Goal: Information Seeking & Learning: Learn about a topic

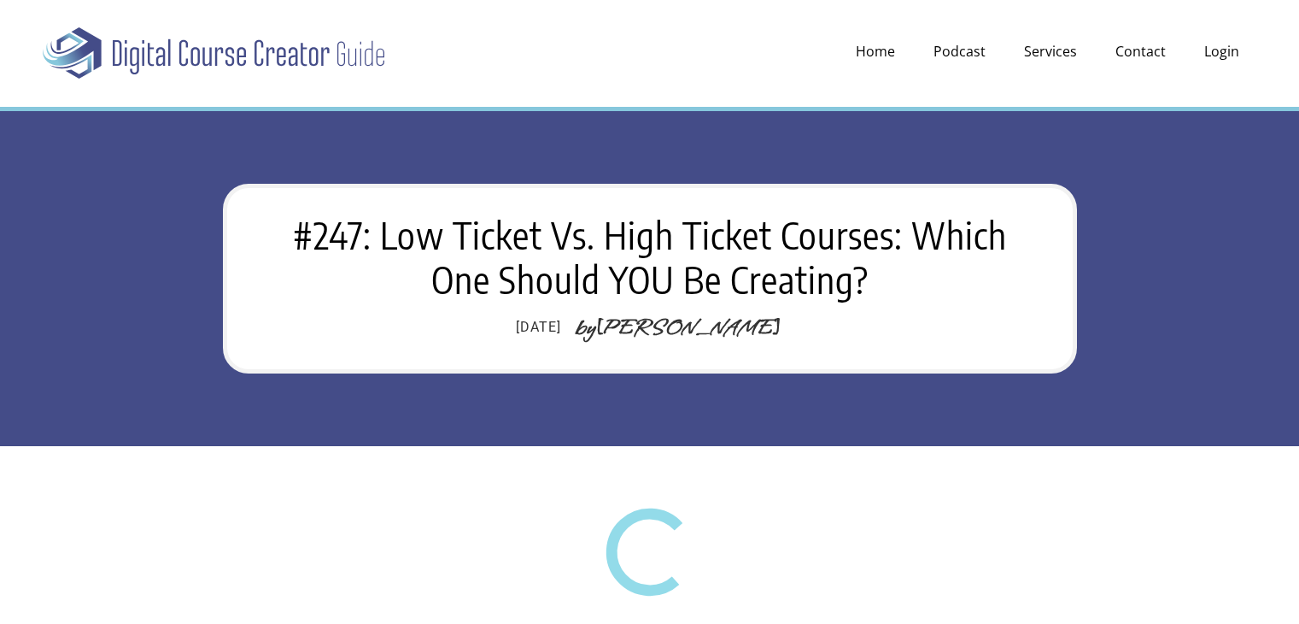
scroll to position [2850, 0]
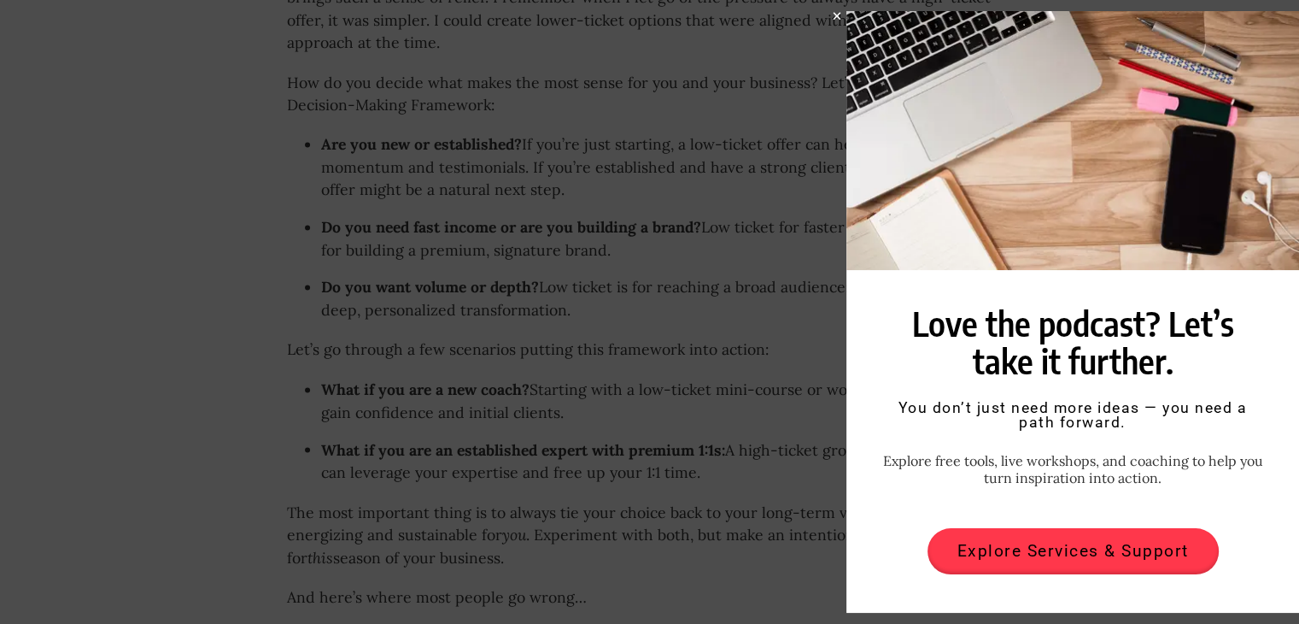
click at [824, 23] on div "Love the podcast? Let’s take it further. Inspired by the podcast? You don’t jus…" at bounding box center [649, 312] width 1299 height 624
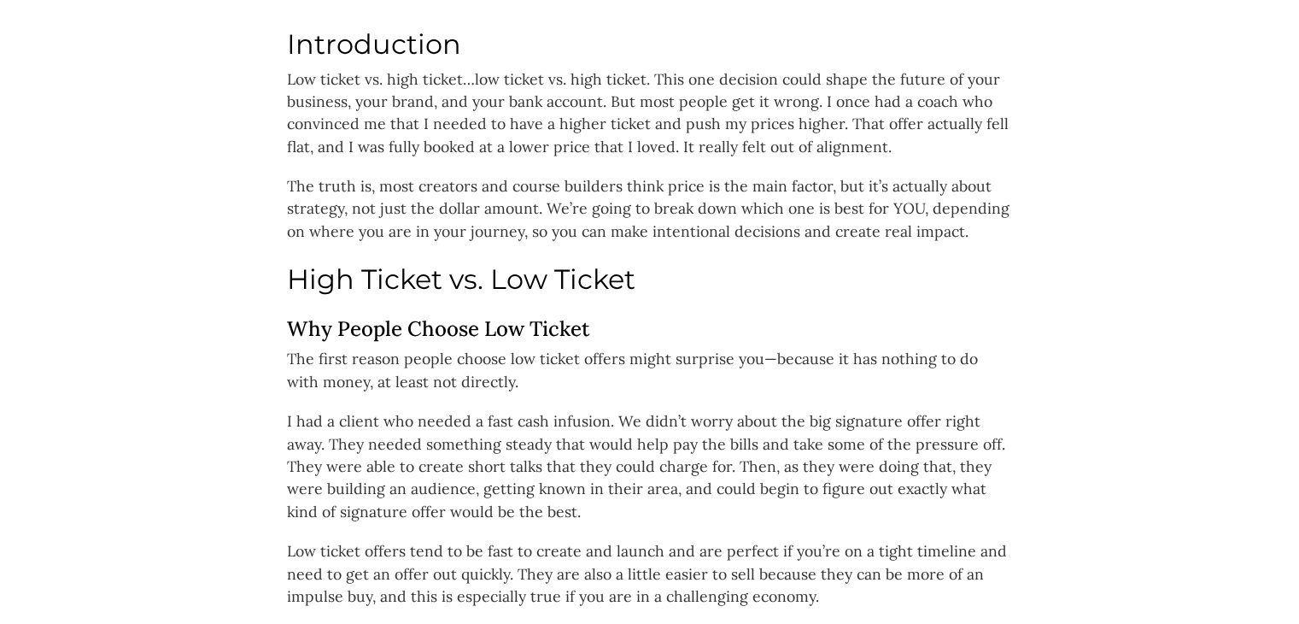
scroll to position [1141, 0]
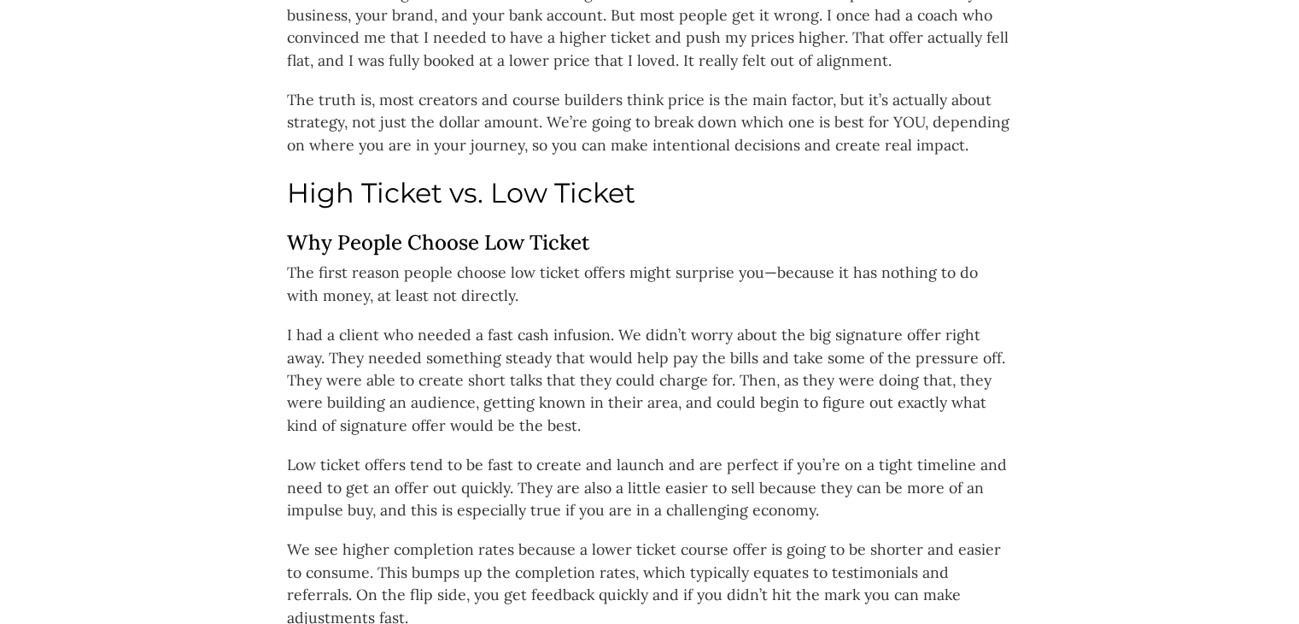
click at [466, 194] on h2 "High Ticket vs. Low Ticket" at bounding box center [650, 193] width 726 height 32
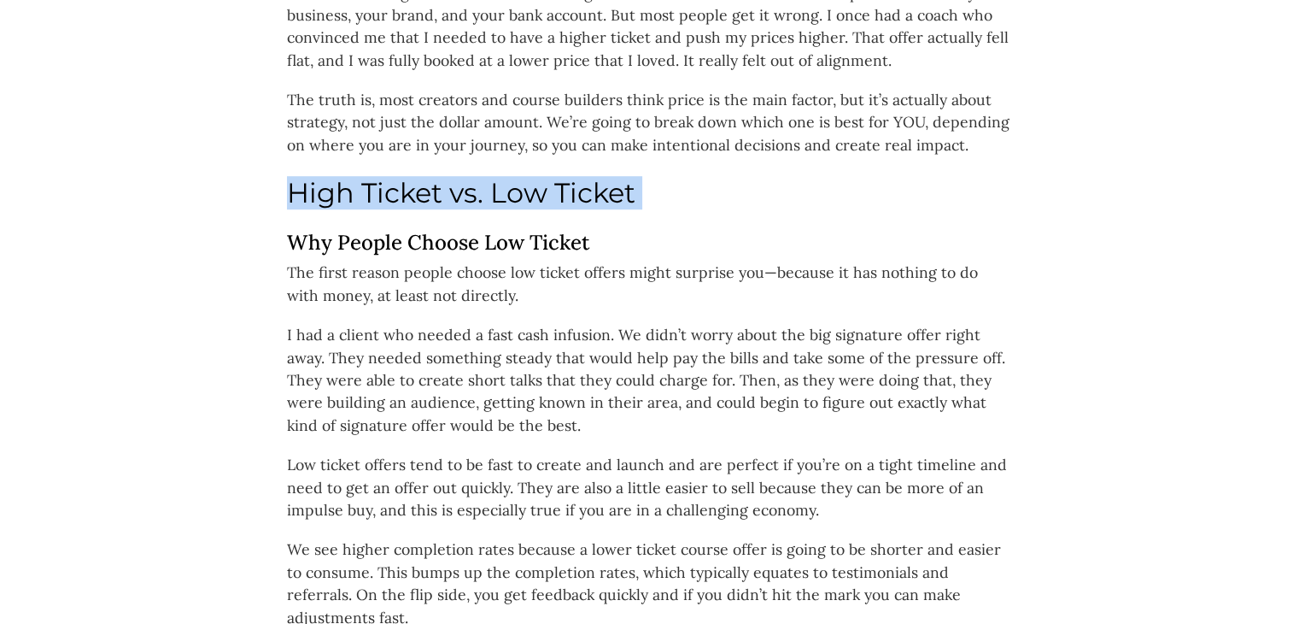
click at [466, 194] on h2 "High Ticket vs. Low Ticket" at bounding box center [650, 193] width 726 height 32
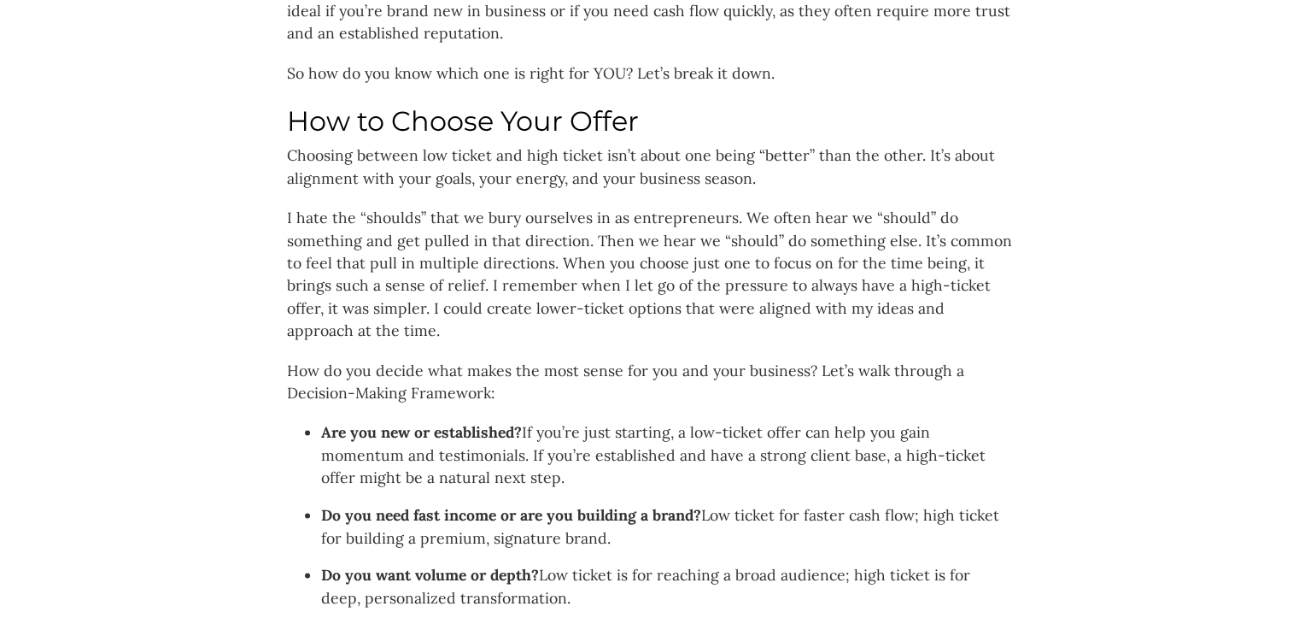
scroll to position [2563, 0]
click at [755, 420] on li "Are you new or established? If you’re just starting, a low-ticket offer can hel…" at bounding box center [667, 453] width 692 height 67
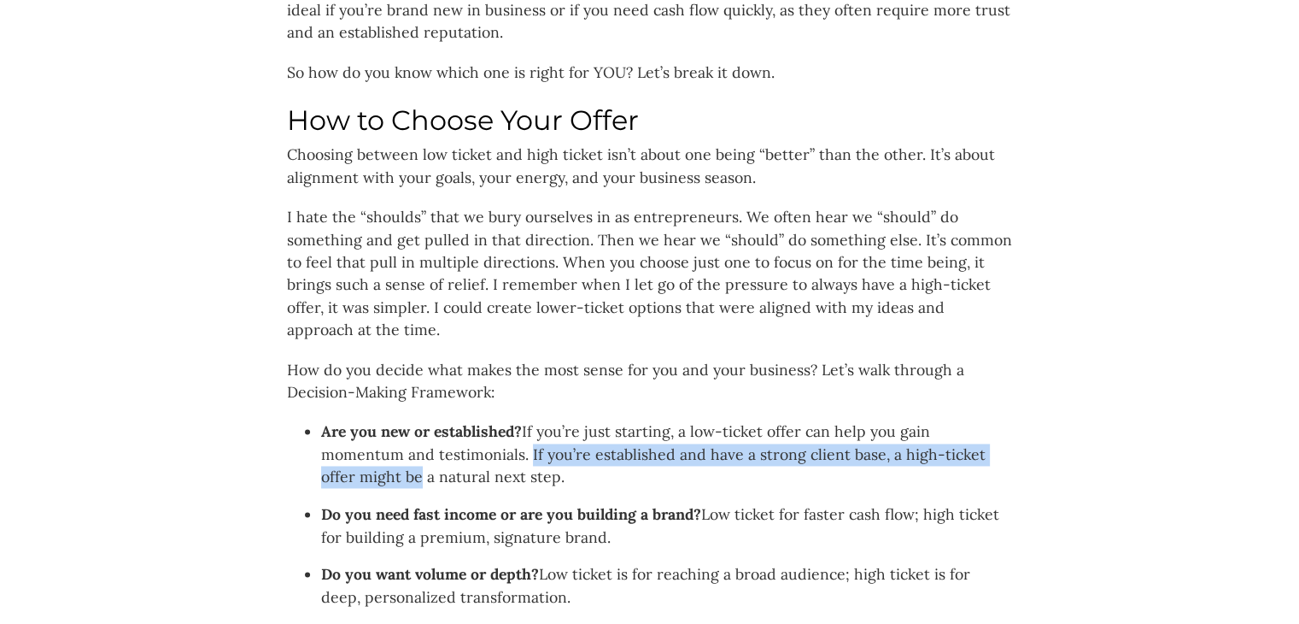
drag, startPoint x: 439, startPoint y: 382, endPoint x: 980, endPoint y: 380, distance: 540.8
click at [980, 420] on li "Are you new or established? If you’re just starting, a low-ticket offer can hel…" at bounding box center [667, 453] width 692 height 67
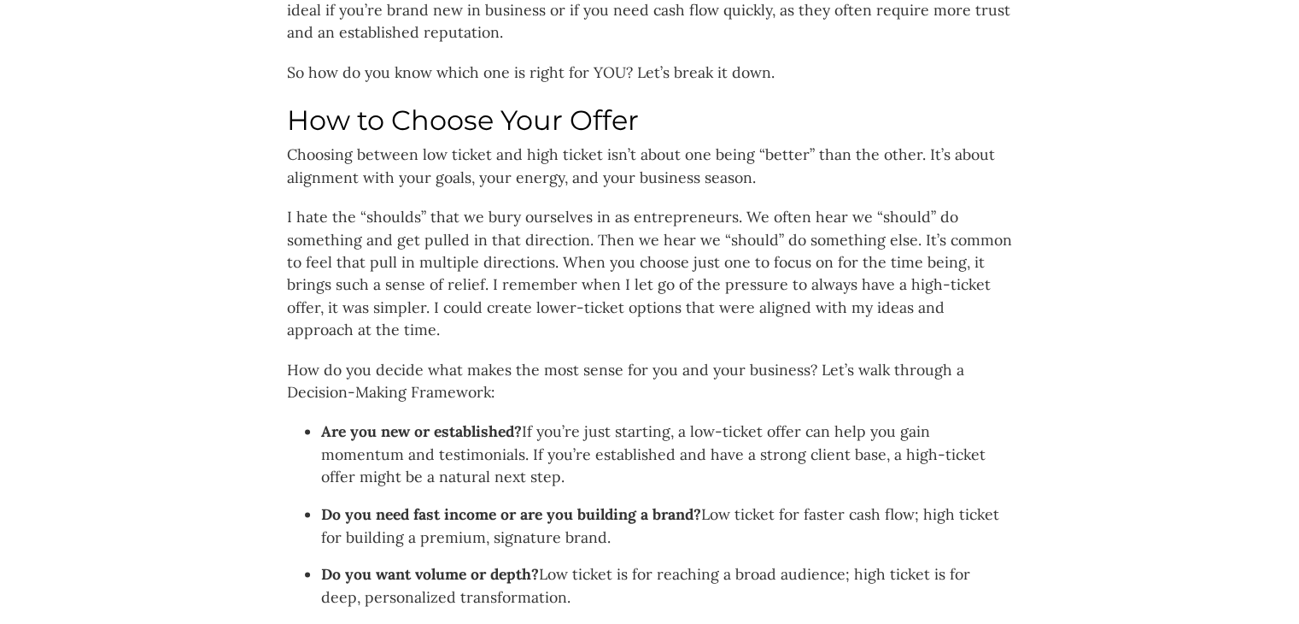
click at [994, 420] on li "Are you new or established? If you’re just starting, a low-ticket offer can hel…" at bounding box center [667, 453] width 692 height 67
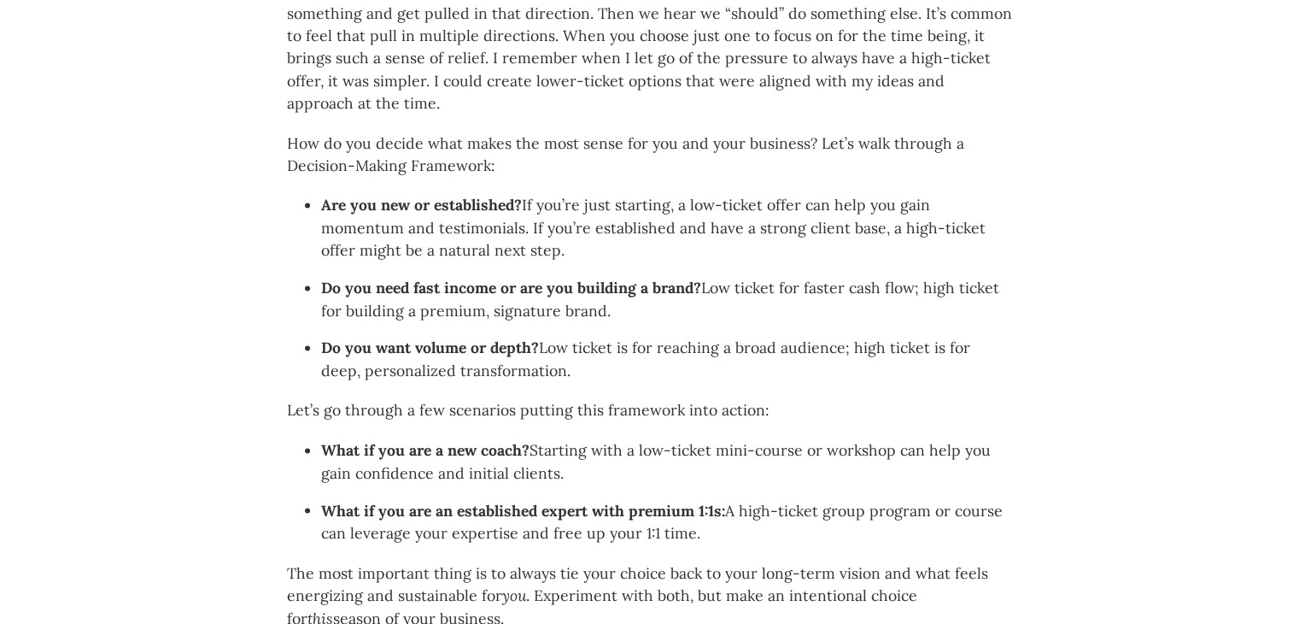
scroll to position [2819, 0]
